Goal: Task Accomplishment & Management: Manage account settings

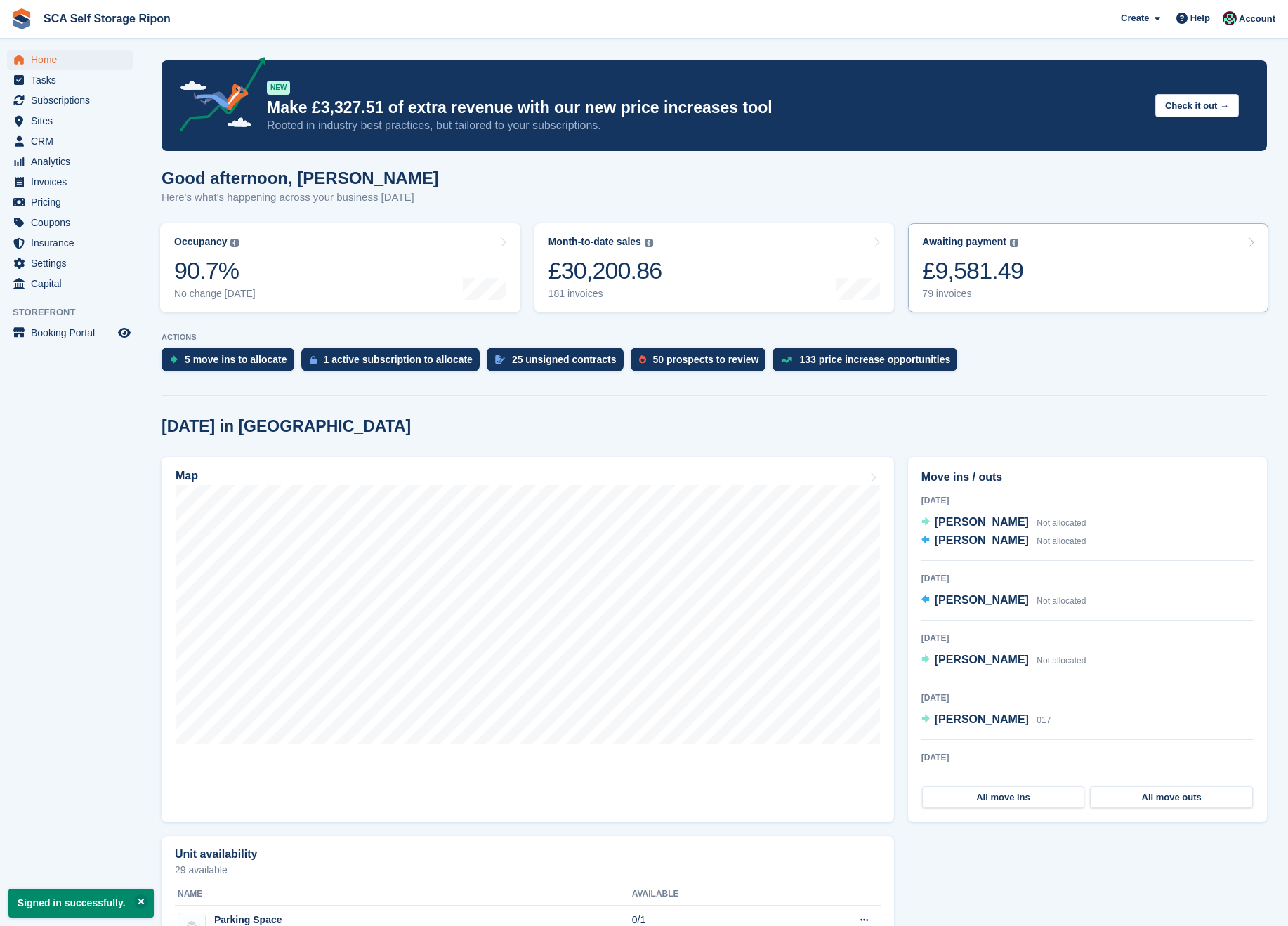
click at [1090, 264] on link "Awaiting payment The total outstanding balance on all open invoices. £9,581.49 …" at bounding box center [1088, 268] width 360 height 89
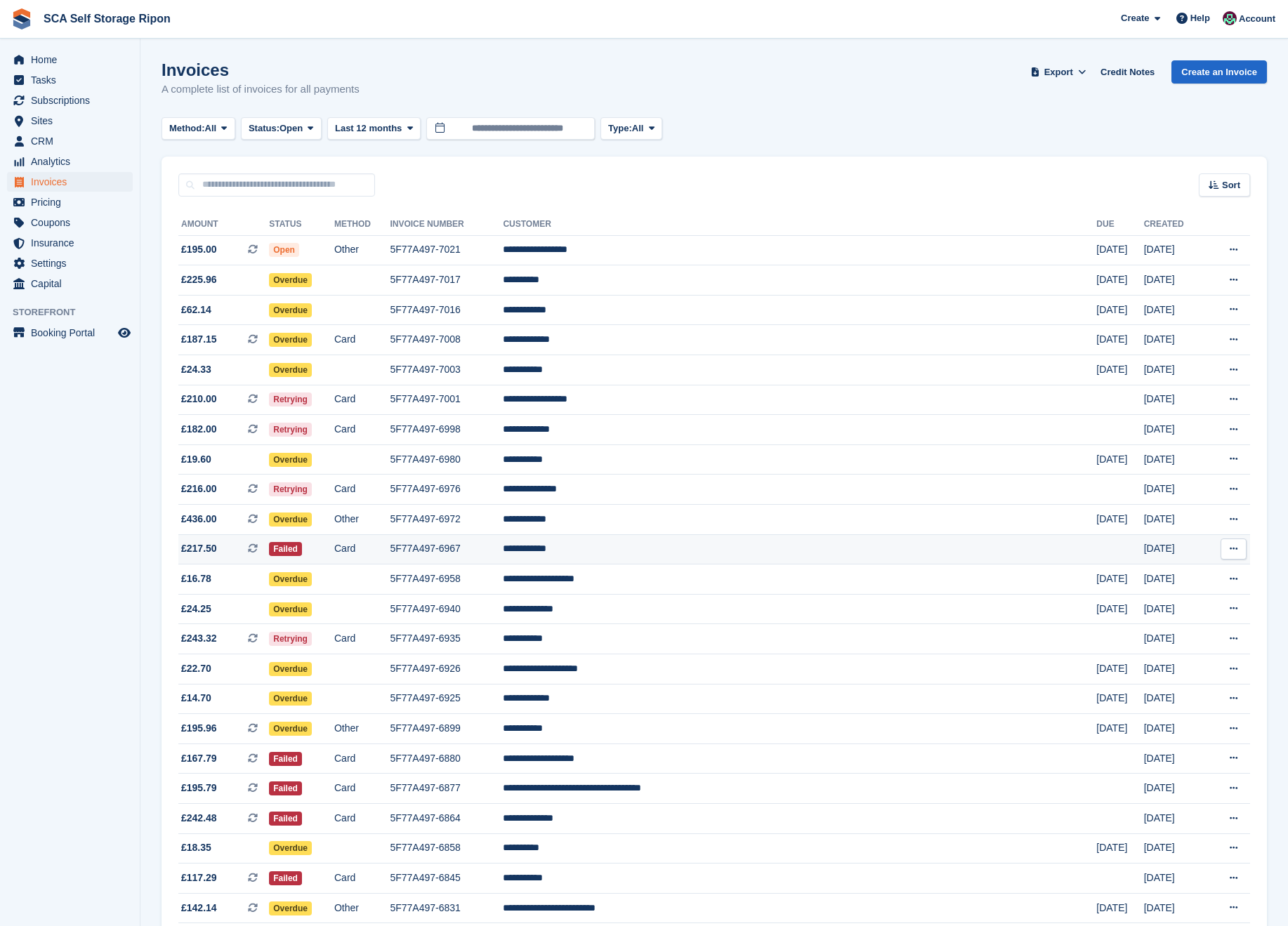
click at [750, 548] on td "**********" at bounding box center [799, 549] width 593 height 30
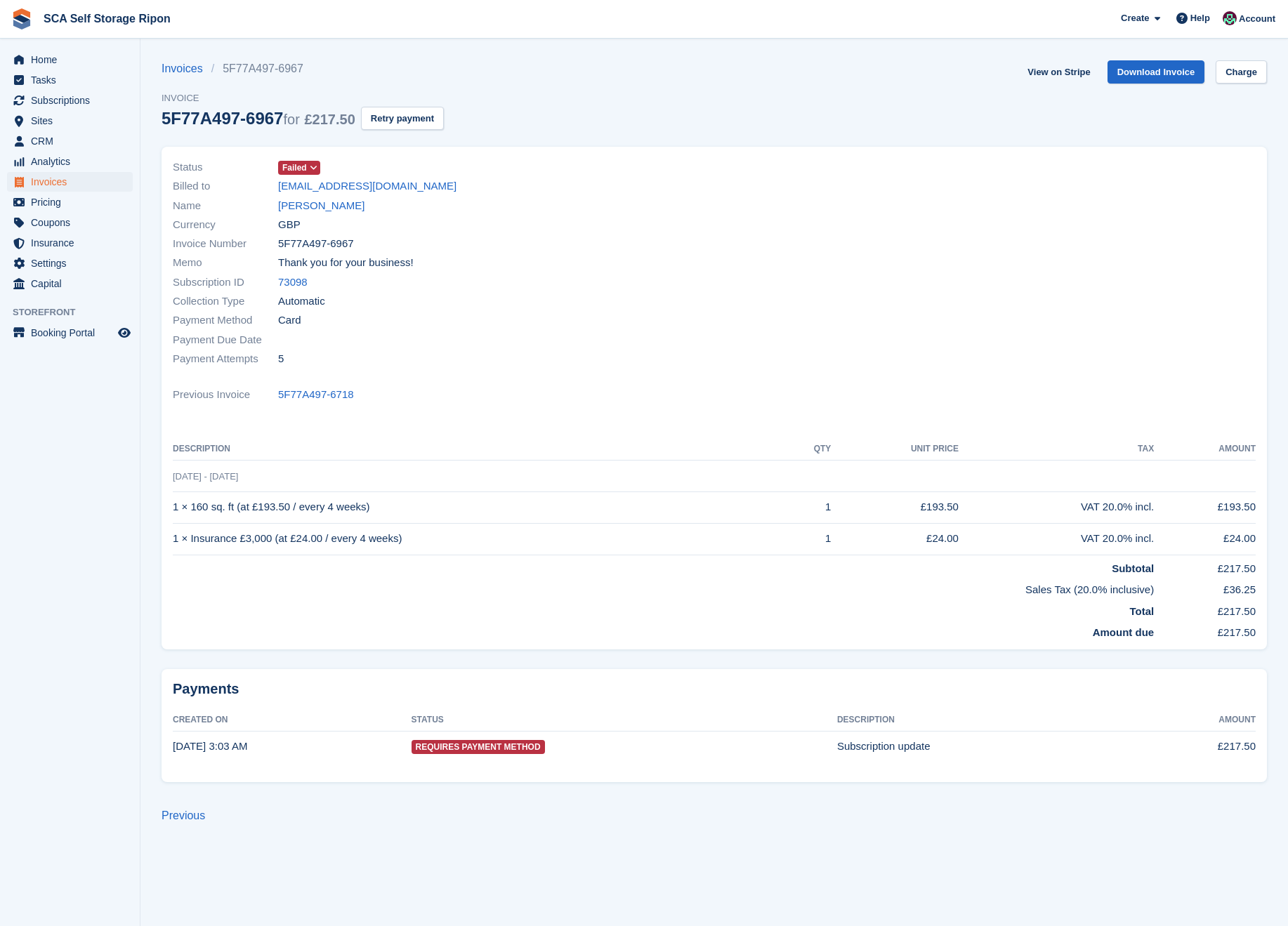
click at [310, 241] on span "5F77A497-6967" at bounding box center [315, 244] width 76 height 16
copy div "5F77A497-6967"
click at [322, 206] on link "[PERSON_NAME]" at bounding box center [321, 206] width 86 height 16
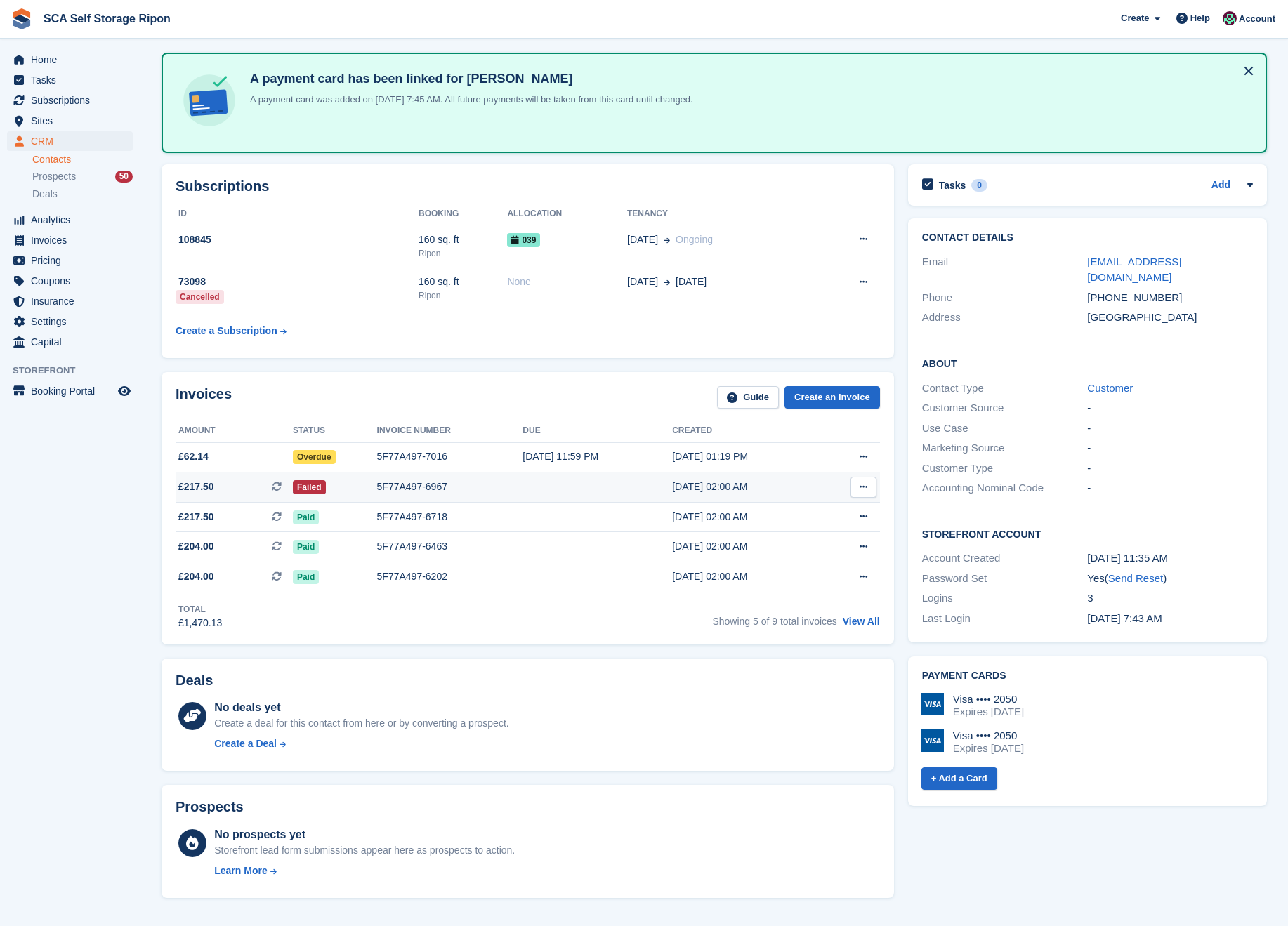
scroll to position [53, 0]
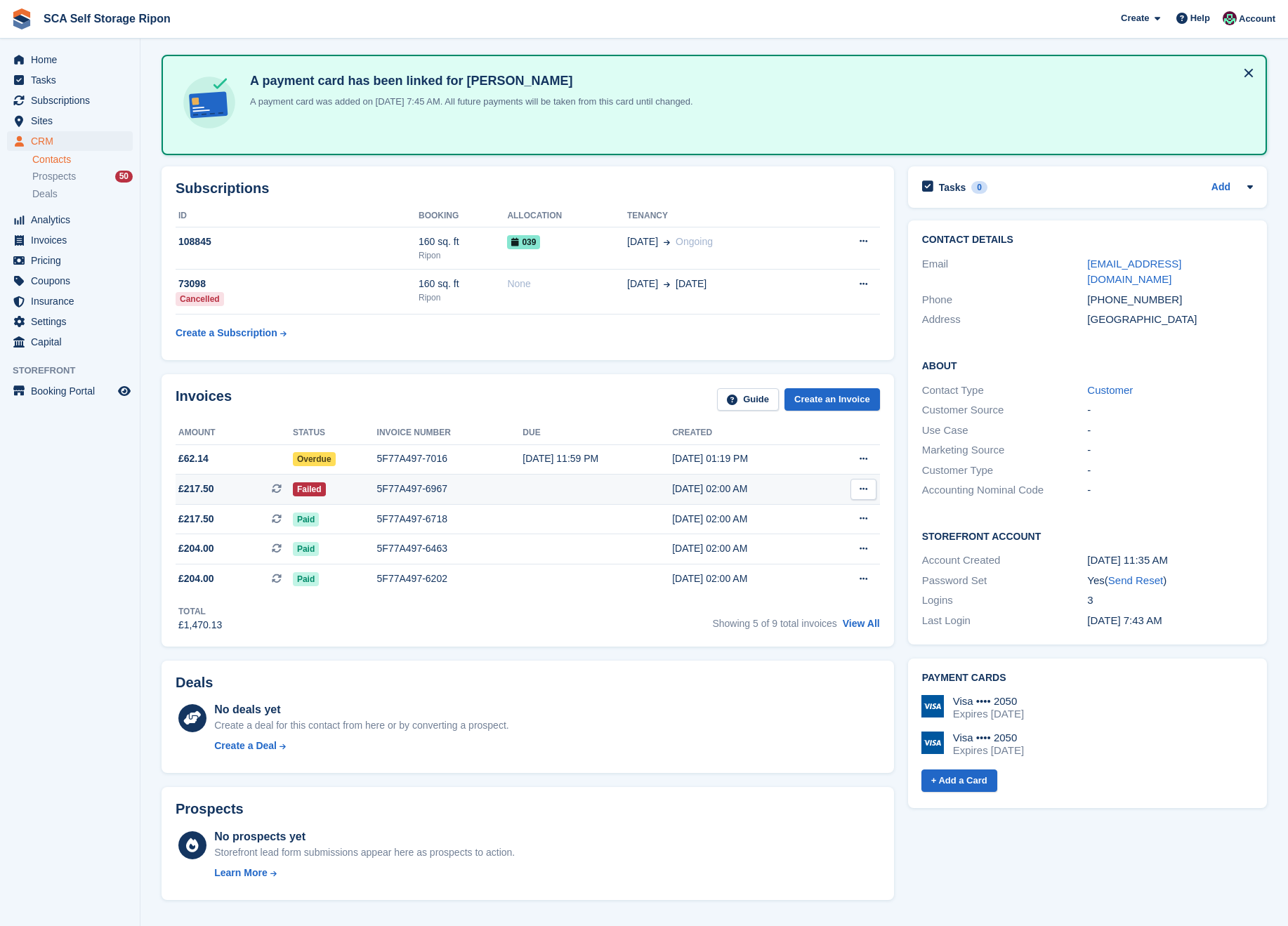
click at [652, 477] on td at bounding box center [598, 490] width 150 height 30
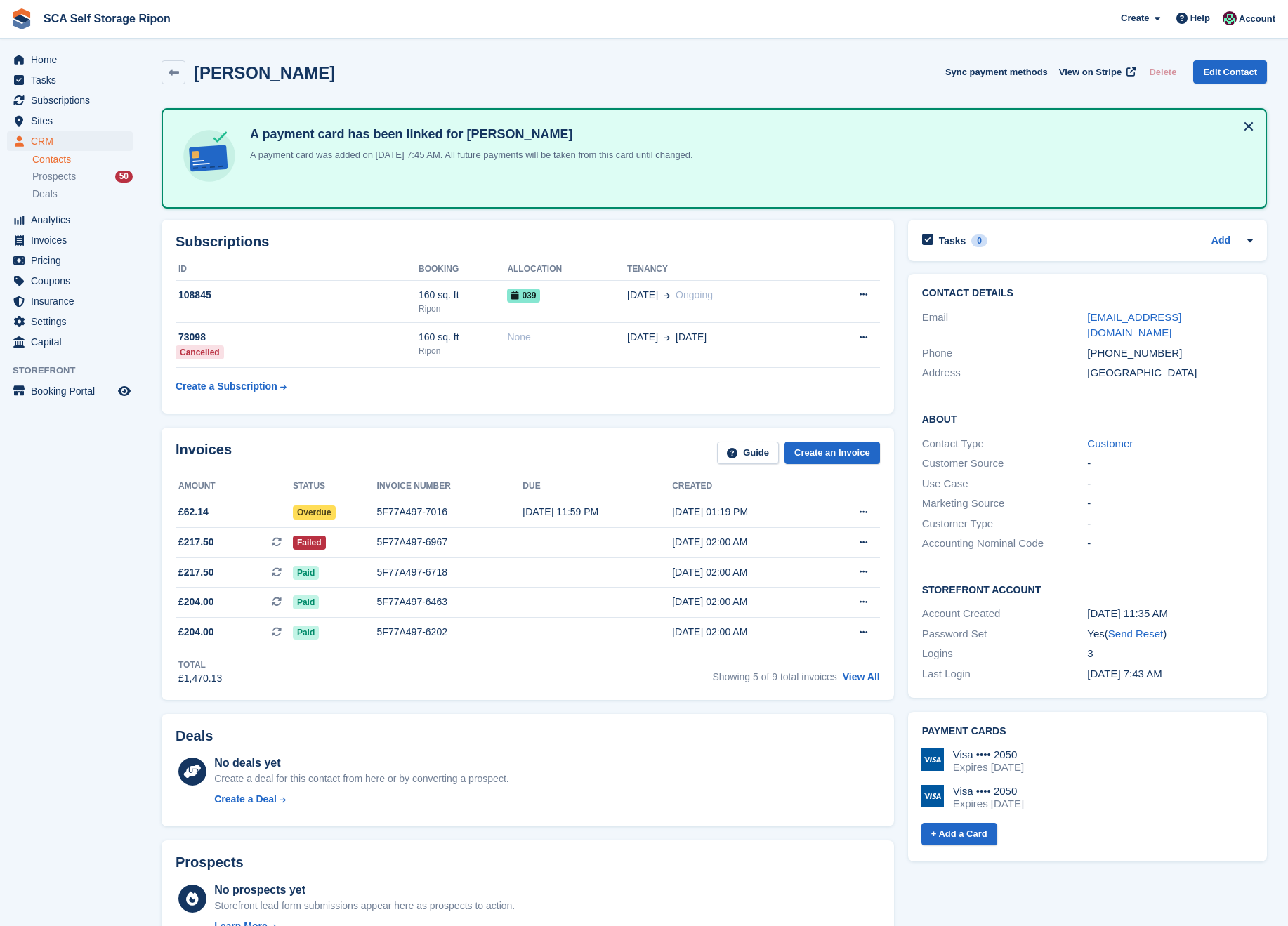
scroll to position [53, 0]
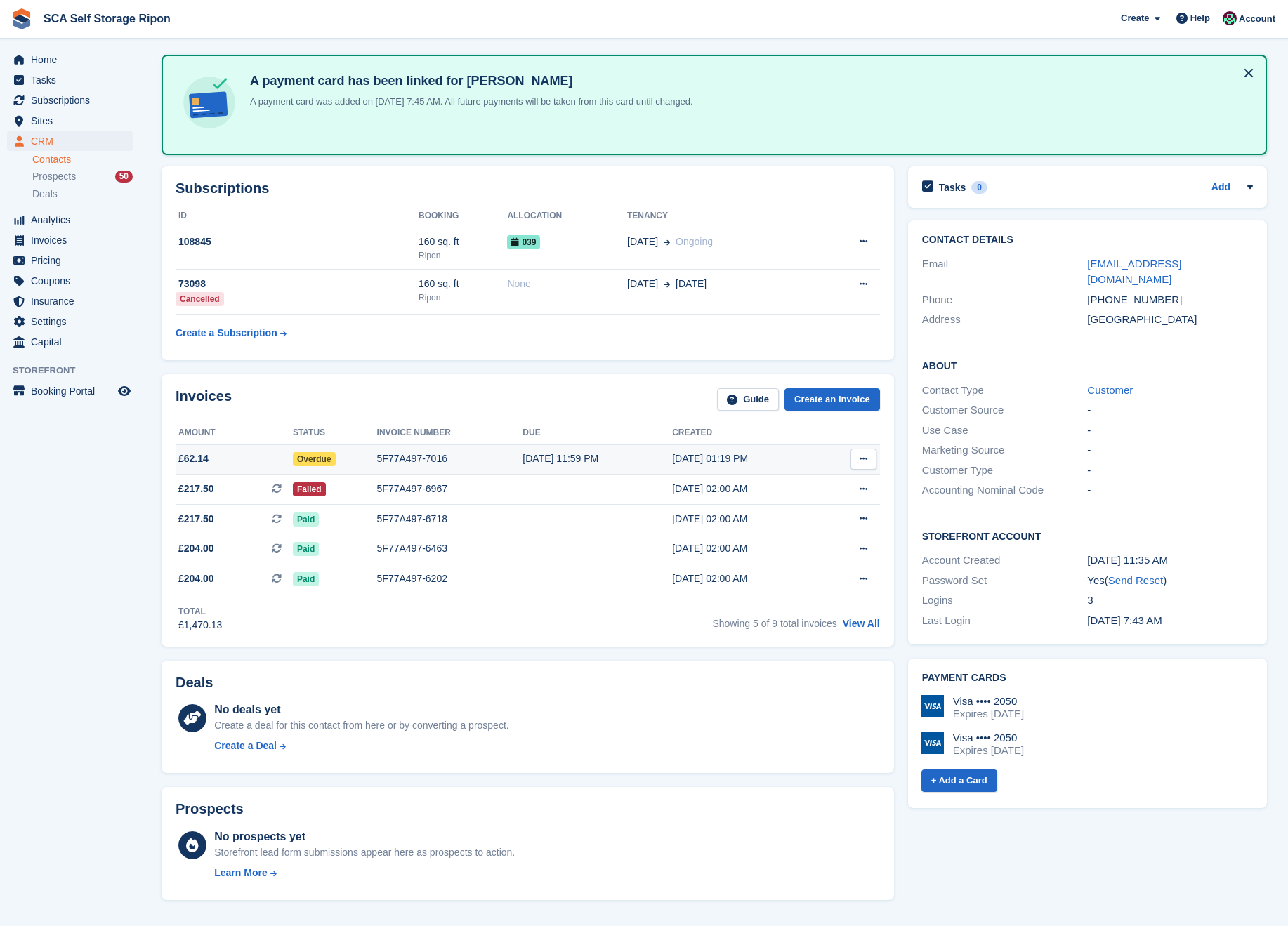
click at [535, 452] on div "18 Sep, 11:59 PM" at bounding box center [598, 459] width 150 height 15
click at [516, 466] on div "5F77A497-7016" at bounding box center [450, 459] width 146 height 15
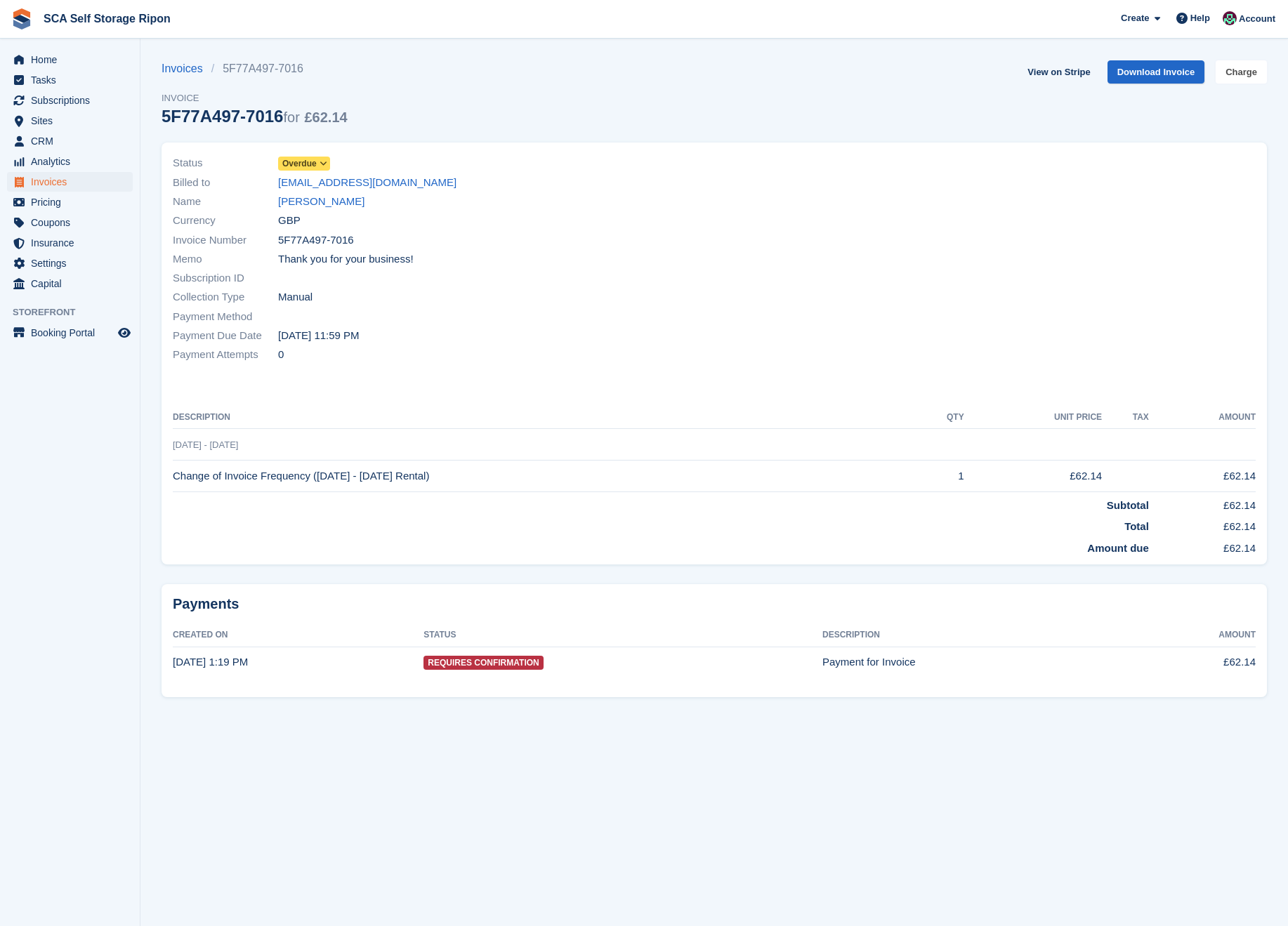
click at [1239, 67] on link "Charge" at bounding box center [1242, 72] width 52 height 23
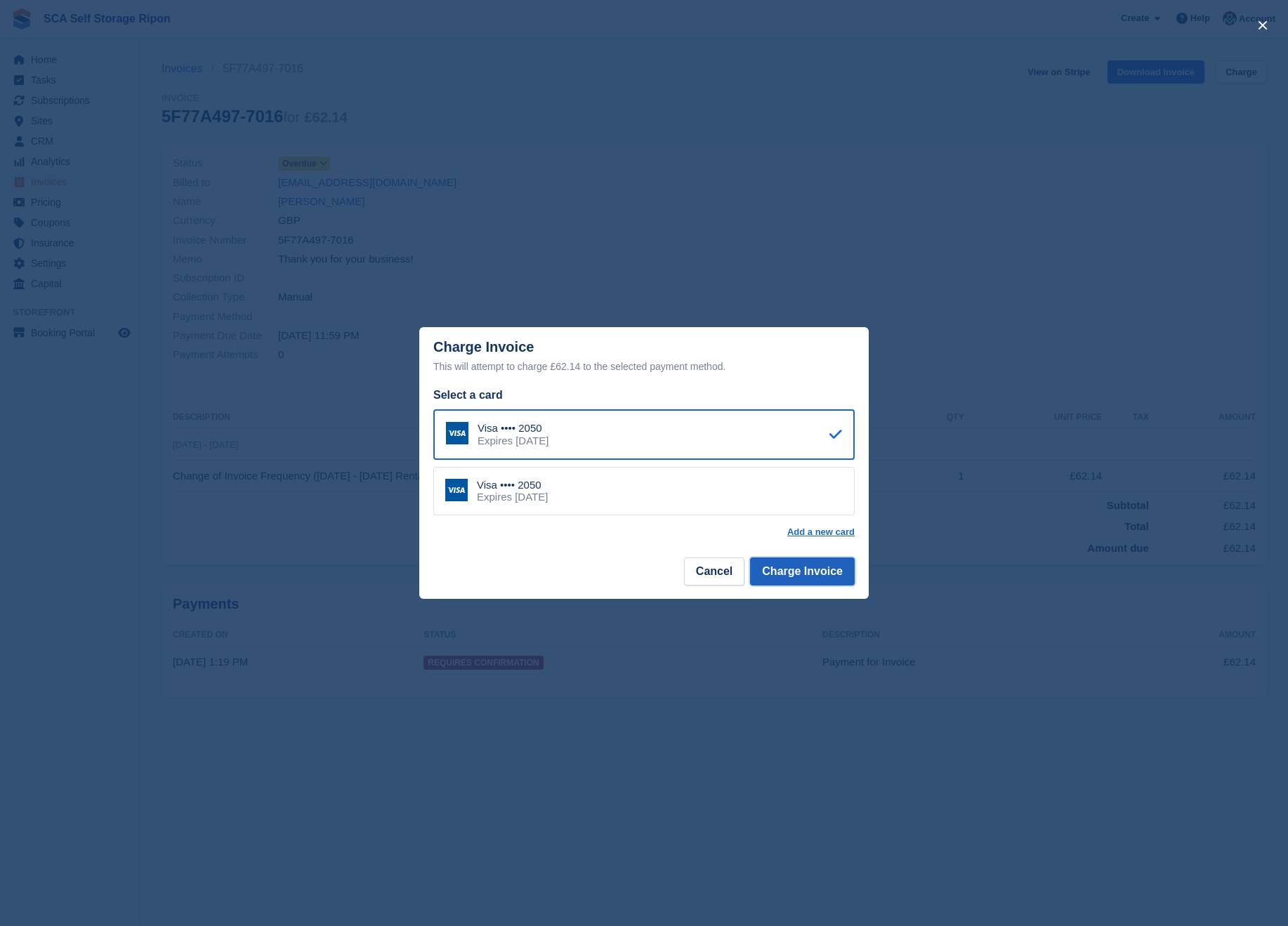
click at [819, 570] on button "Charge Invoice" at bounding box center [802, 572] width 104 height 28
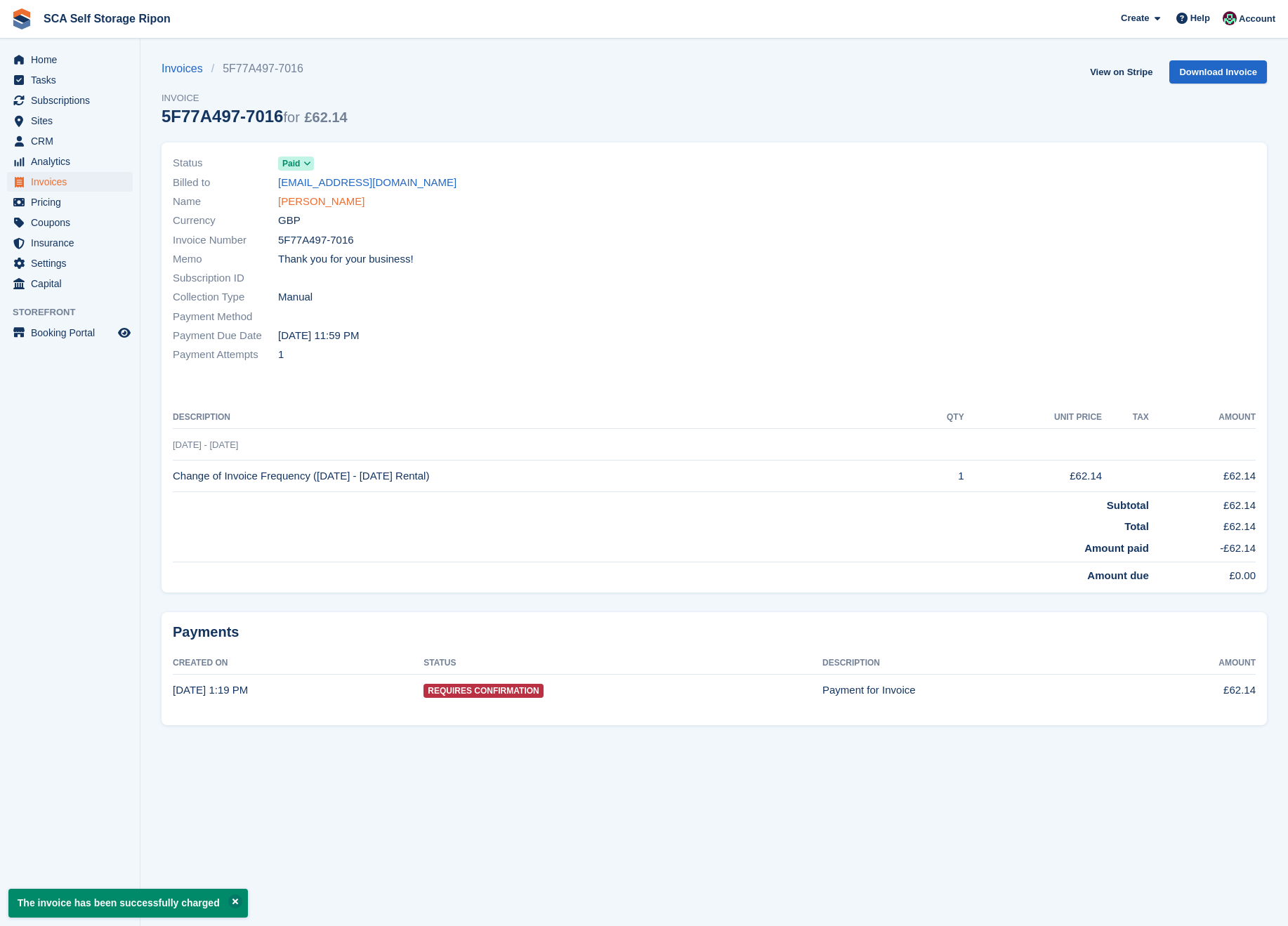
click at [322, 203] on link "[PERSON_NAME]" at bounding box center [321, 202] width 86 height 16
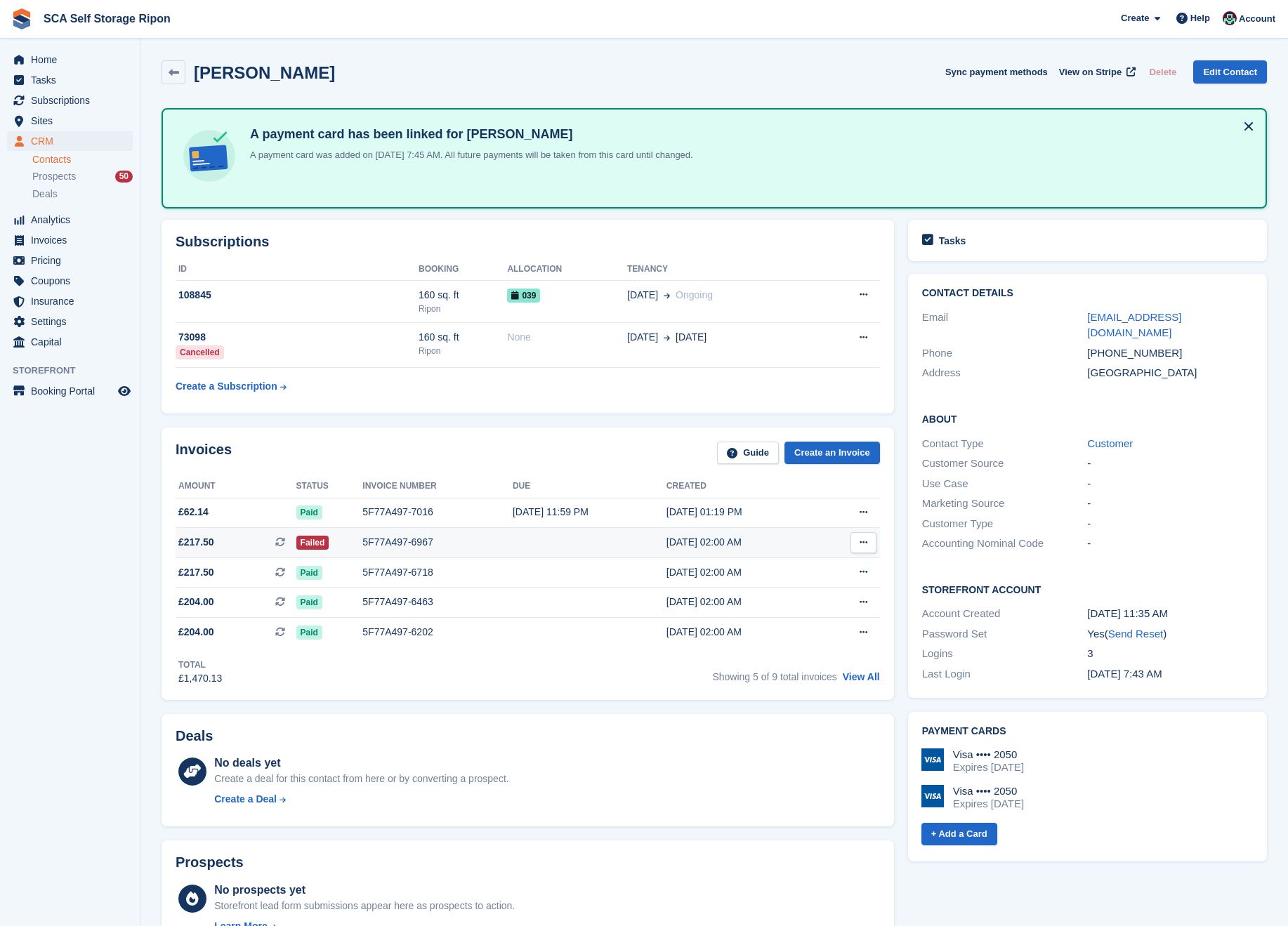
click at [440, 551] on td "5F77A497-6967" at bounding box center [437, 543] width 151 height 30
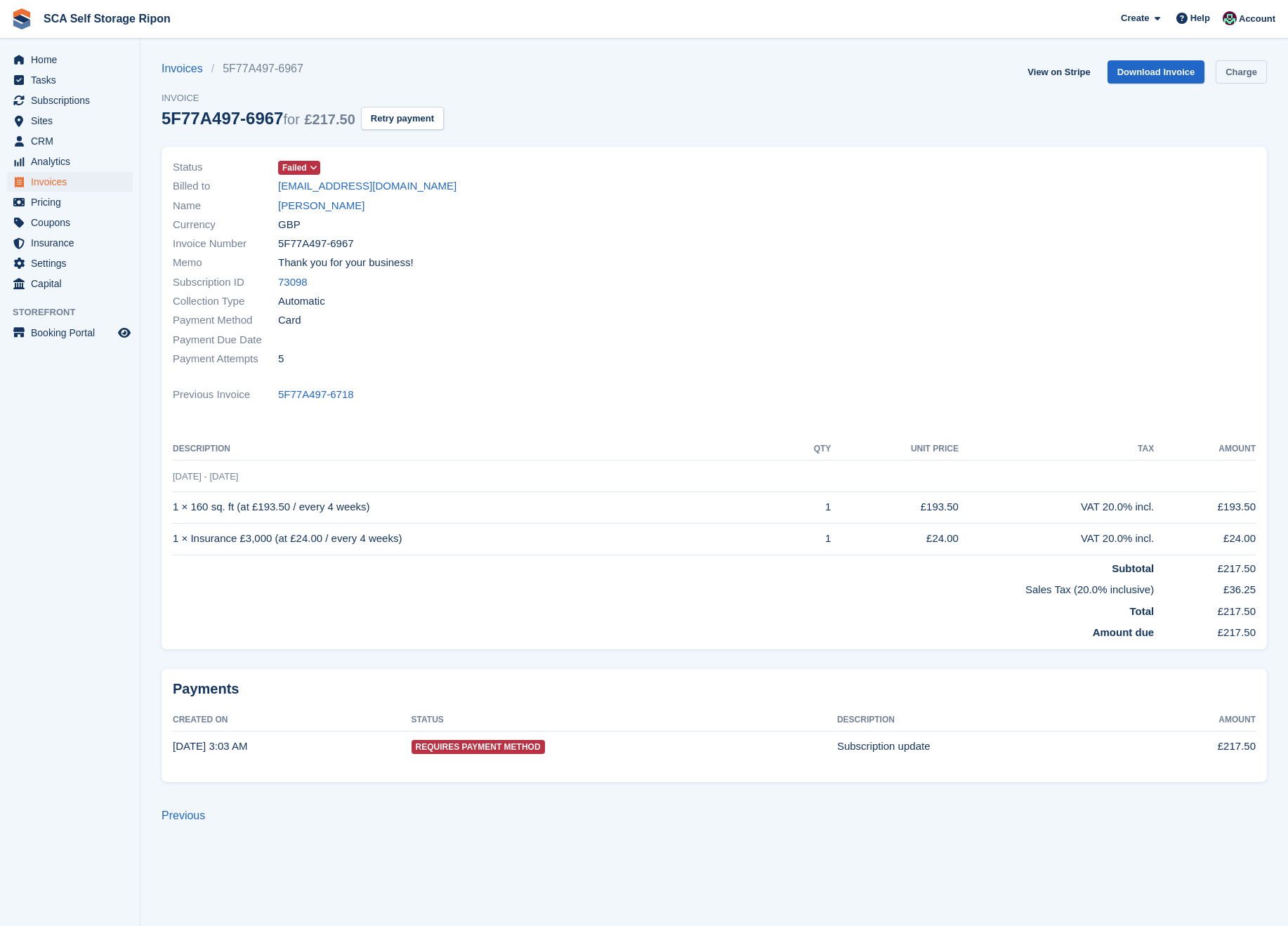
click at [1235, 69] on link "Charge" at bounding box center [1242, 72] width 52 height 23
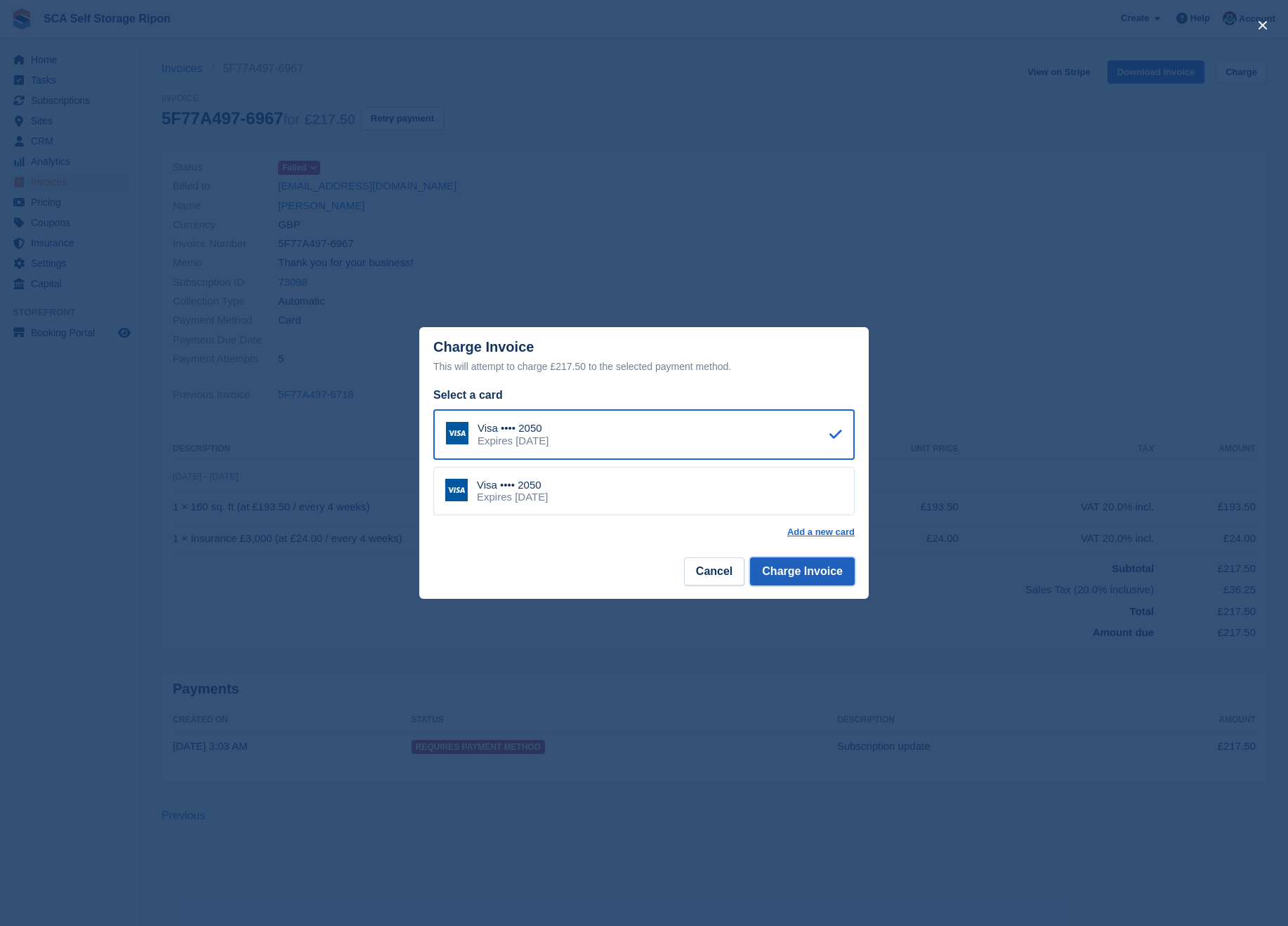
click at [801, 573] on button "Charge Invoice" at bounding box center [802, 572] width 104 height 28
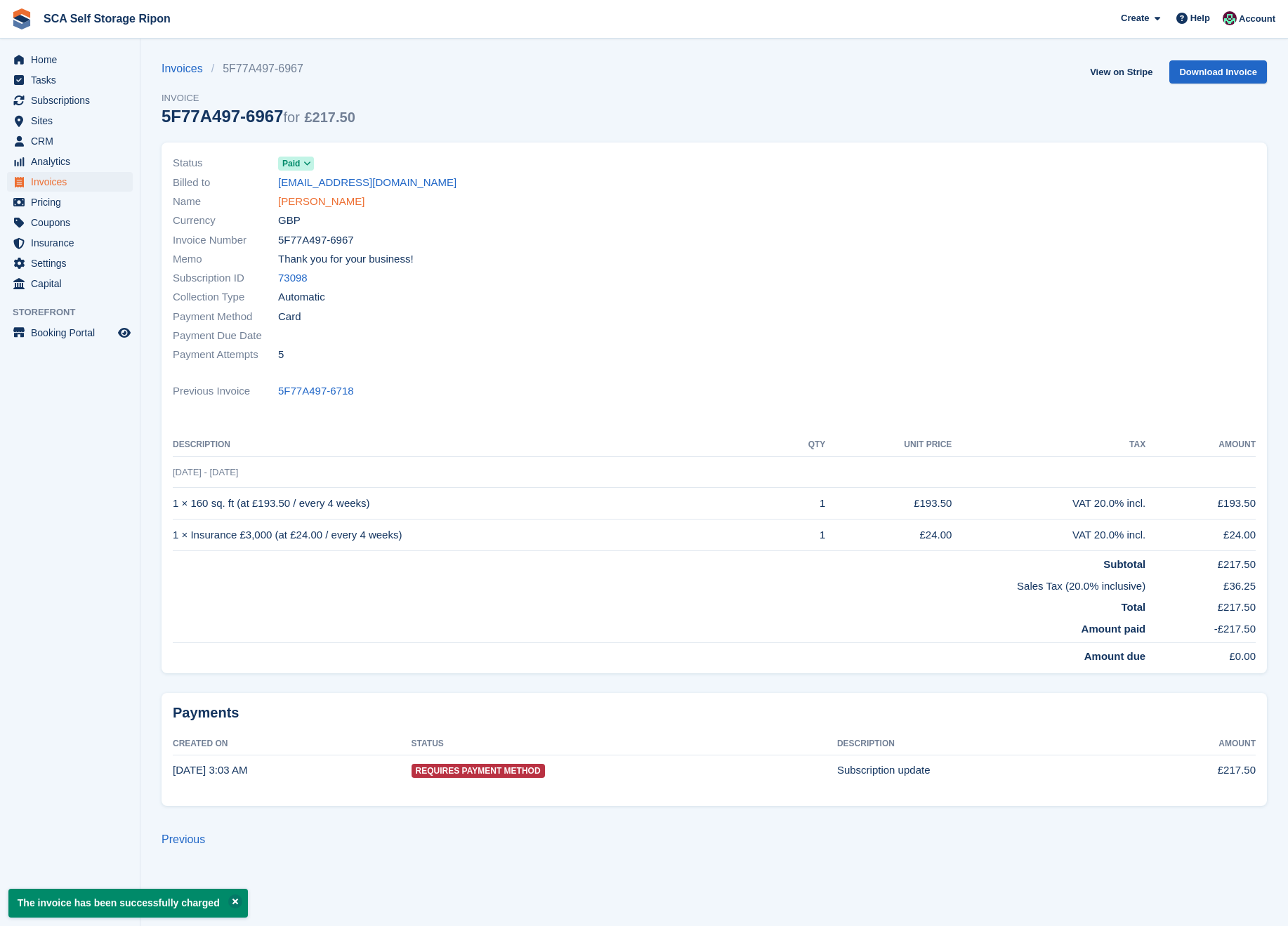
click at [327, 202] on link "[PERSON_NAME]" at bounding box center [321, 202] width 86 height 16
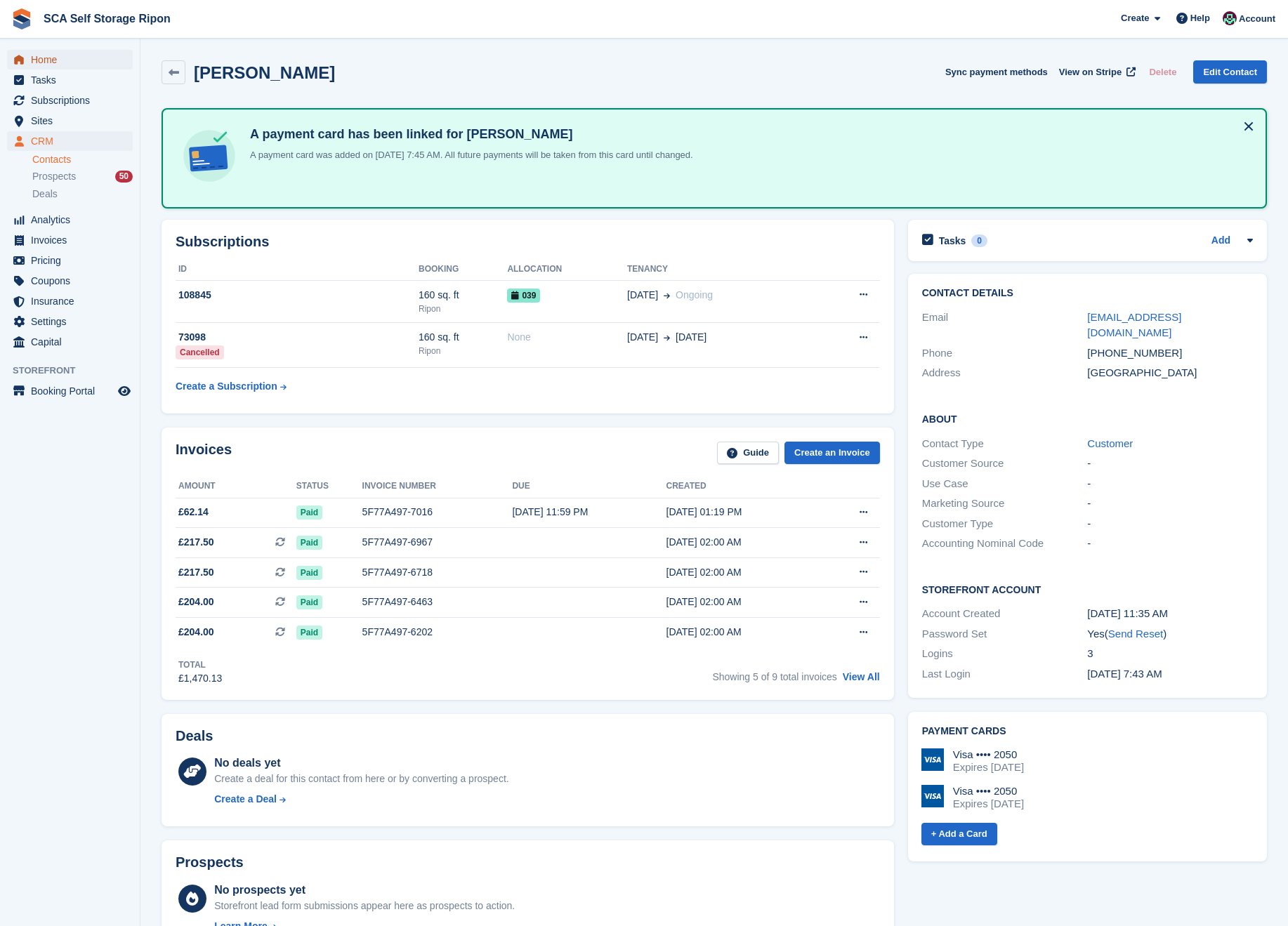
click at [73, 58] on span "Home" at bounding box center [73, 60] width 85 height 20
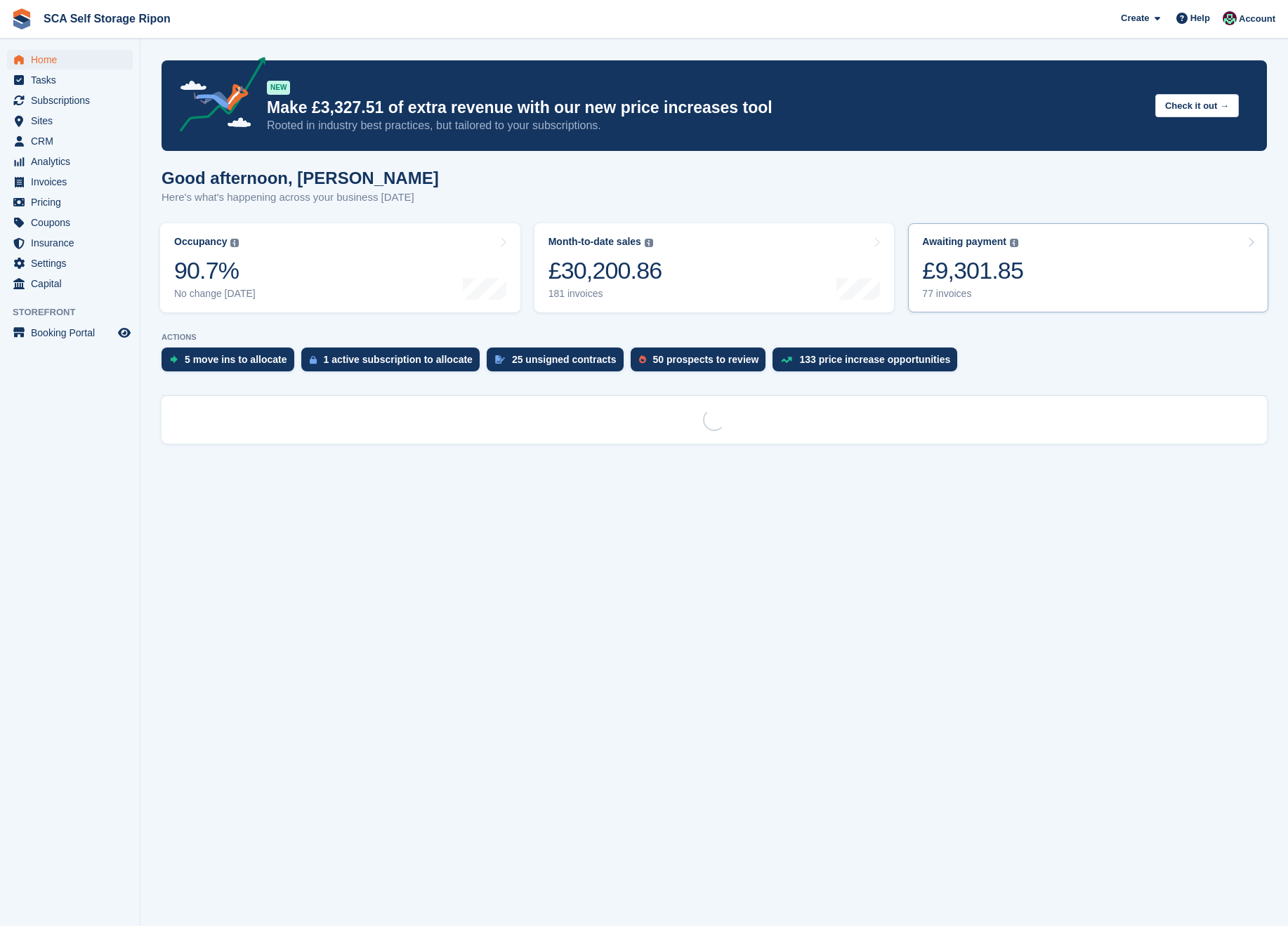
click at [1156, 254] on link "Awaiting payment The total outstanding balance on all open invoices. £9,301.85 …" at bounding box center [1088, 268] width 360 height 89
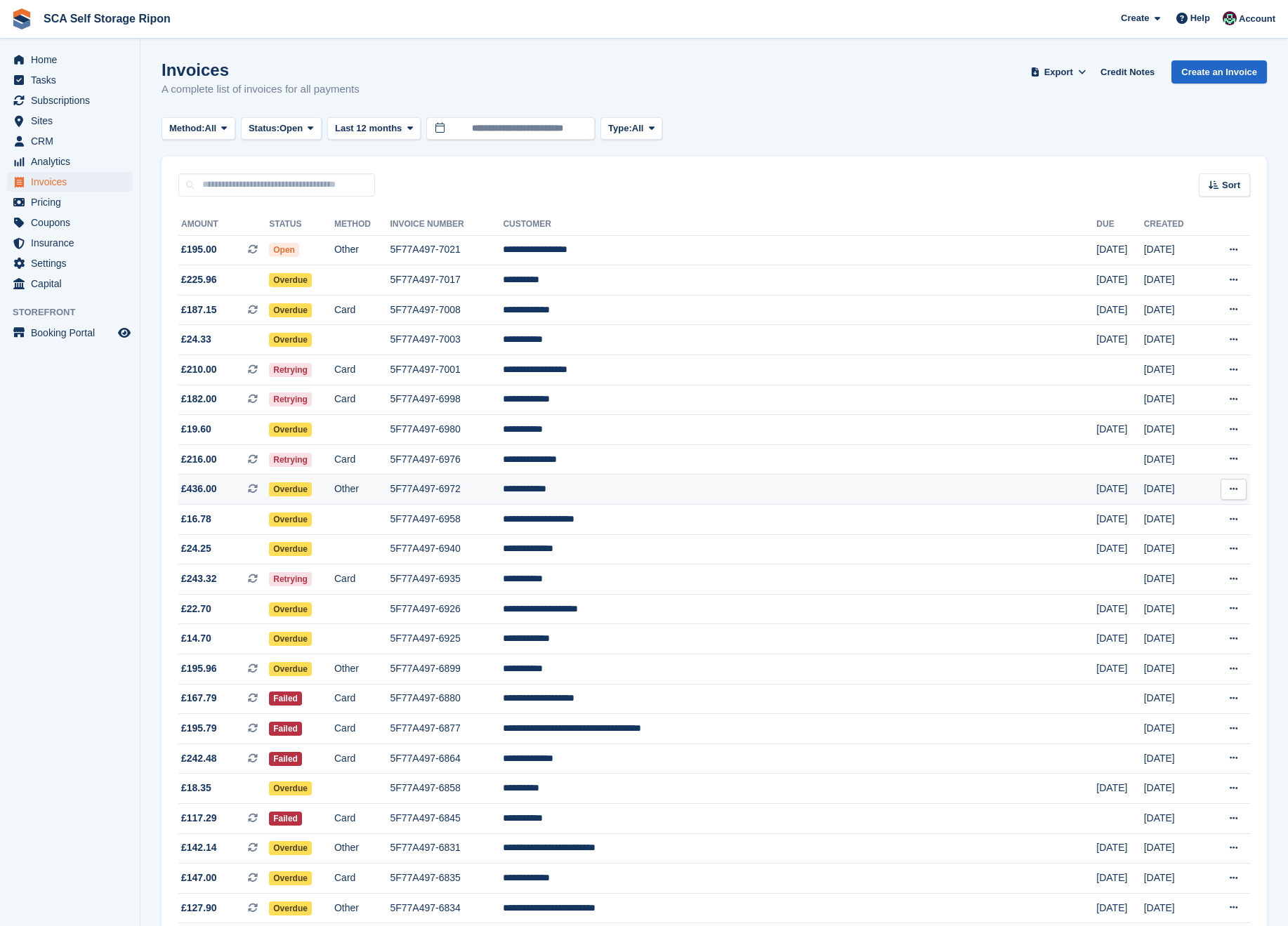
click at [897, 495] on td "**********" at bounding box center [799, 490] width 593 height 30
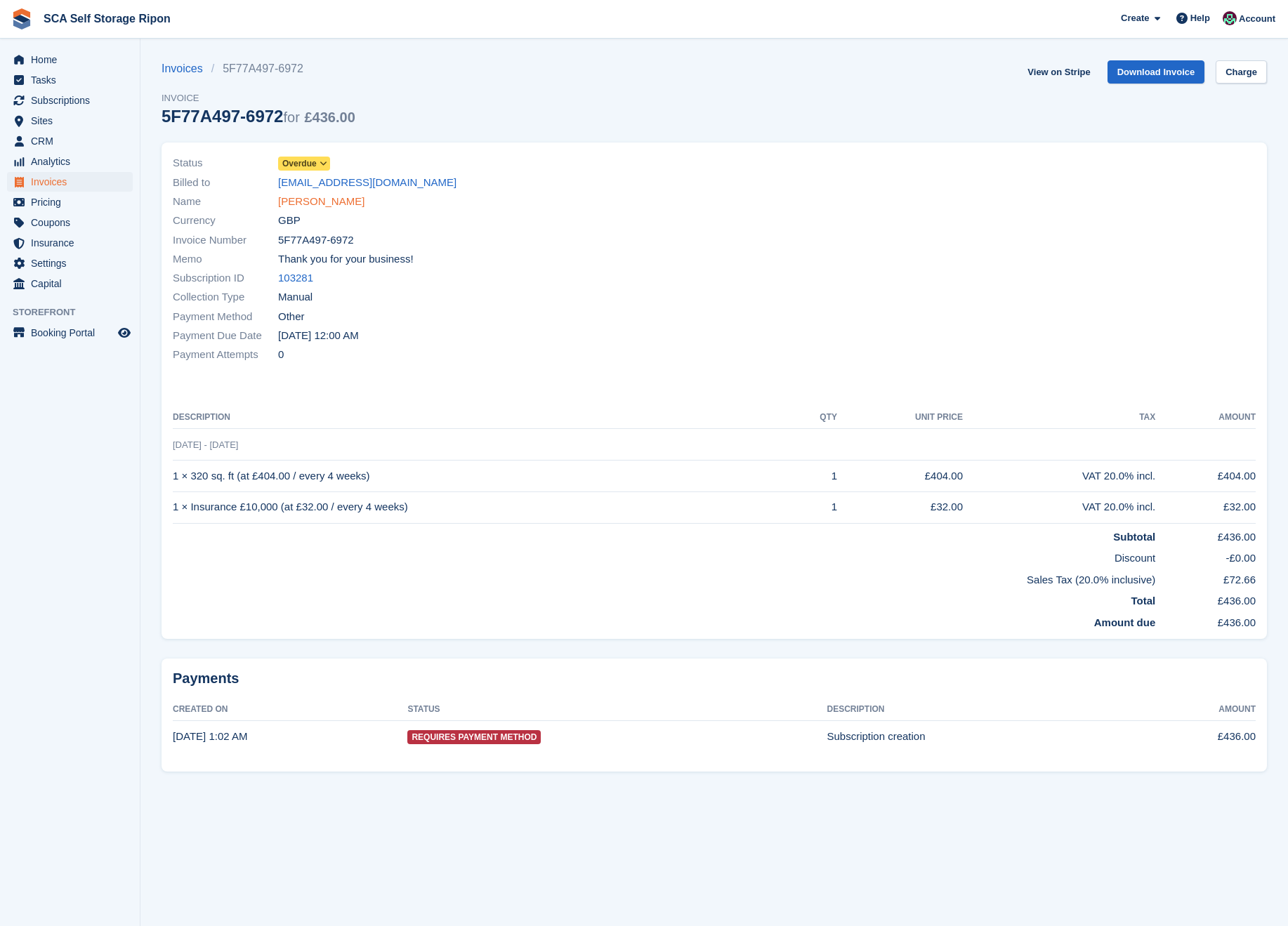
click at [323, 197] on link "Andrew Paine" at bounding box center [321, 202] width 86 height 16
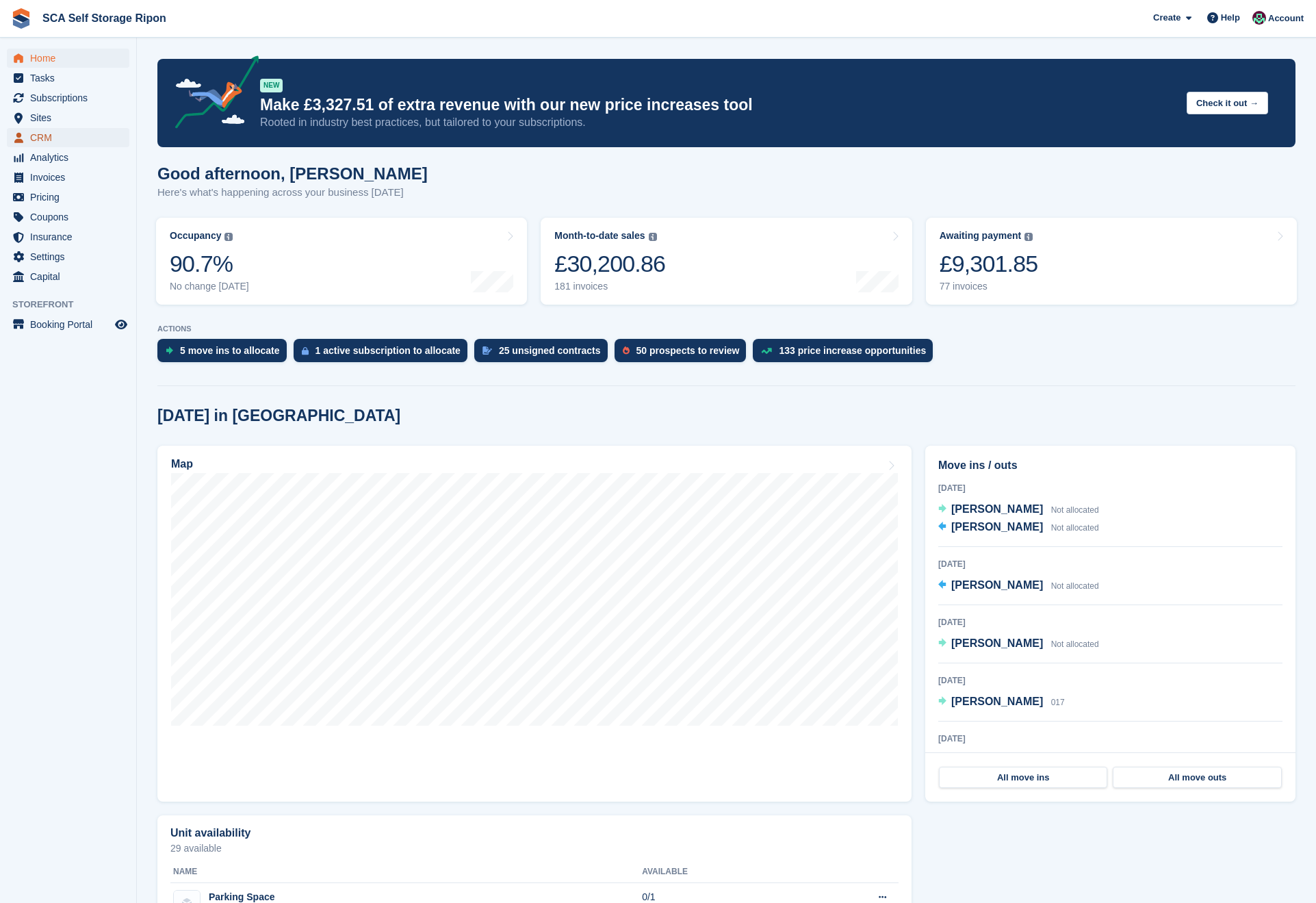
click at [56, 131] on span "CRM" at bounding box center [71, 137] width 82 height 19
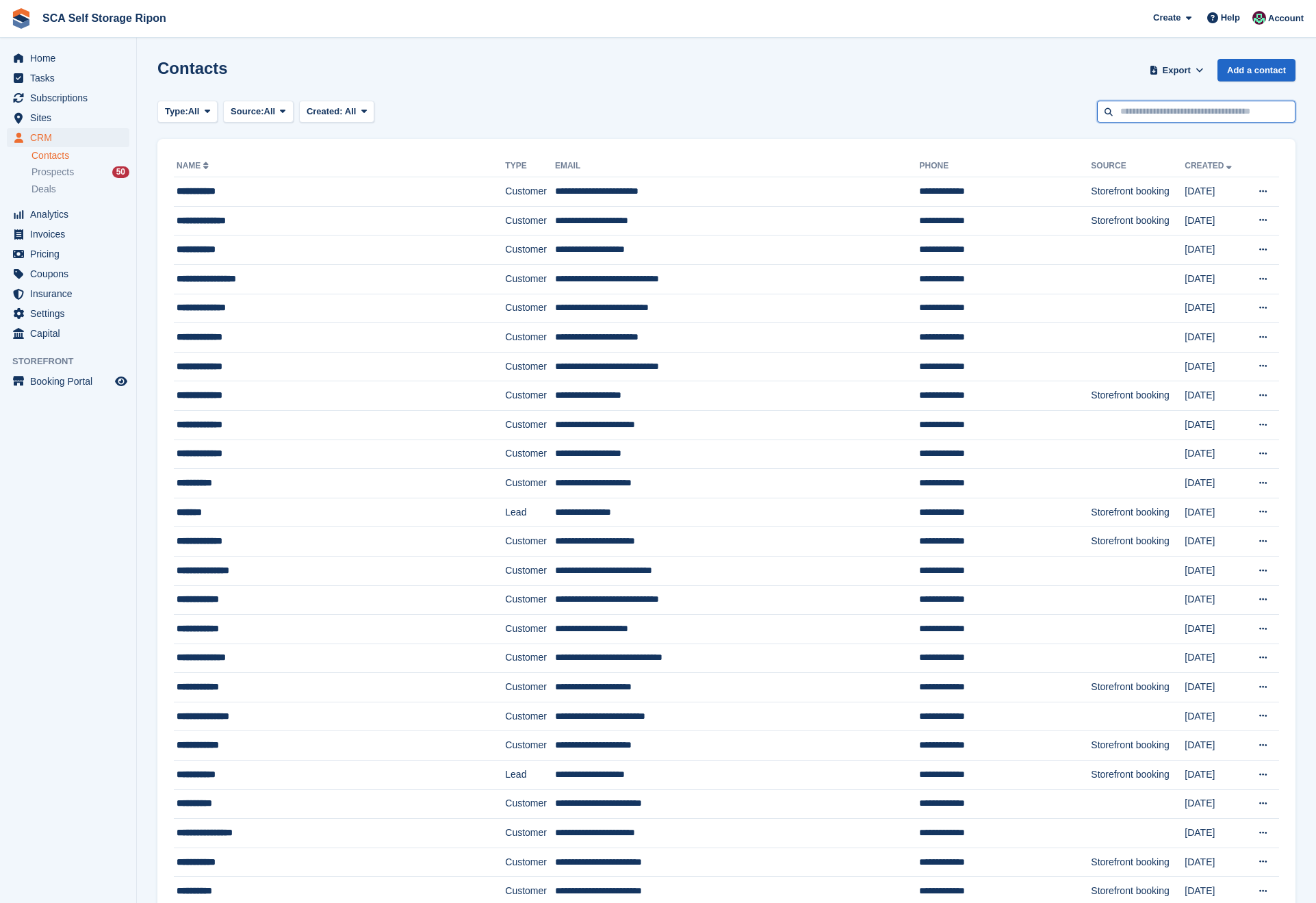
click at [1154, 117] on input "text" at bounding box center [1196, 112] width 199 height 23
type input "******"
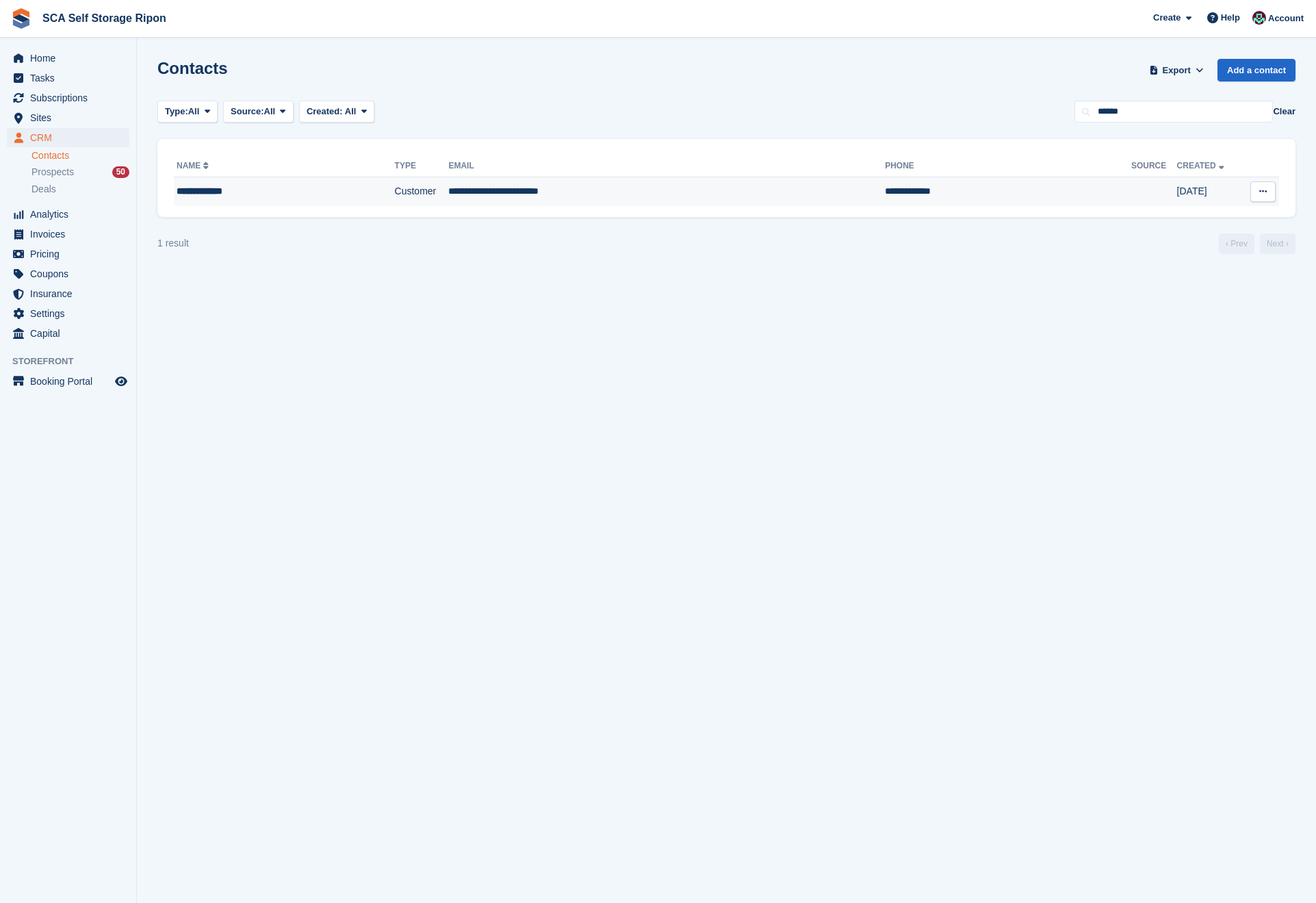
click at [315, 178] on td "**********" at bounding box center [284, 191] width 221 height 29
